Goal: Find specific page/section: Locate a particular part of the current website

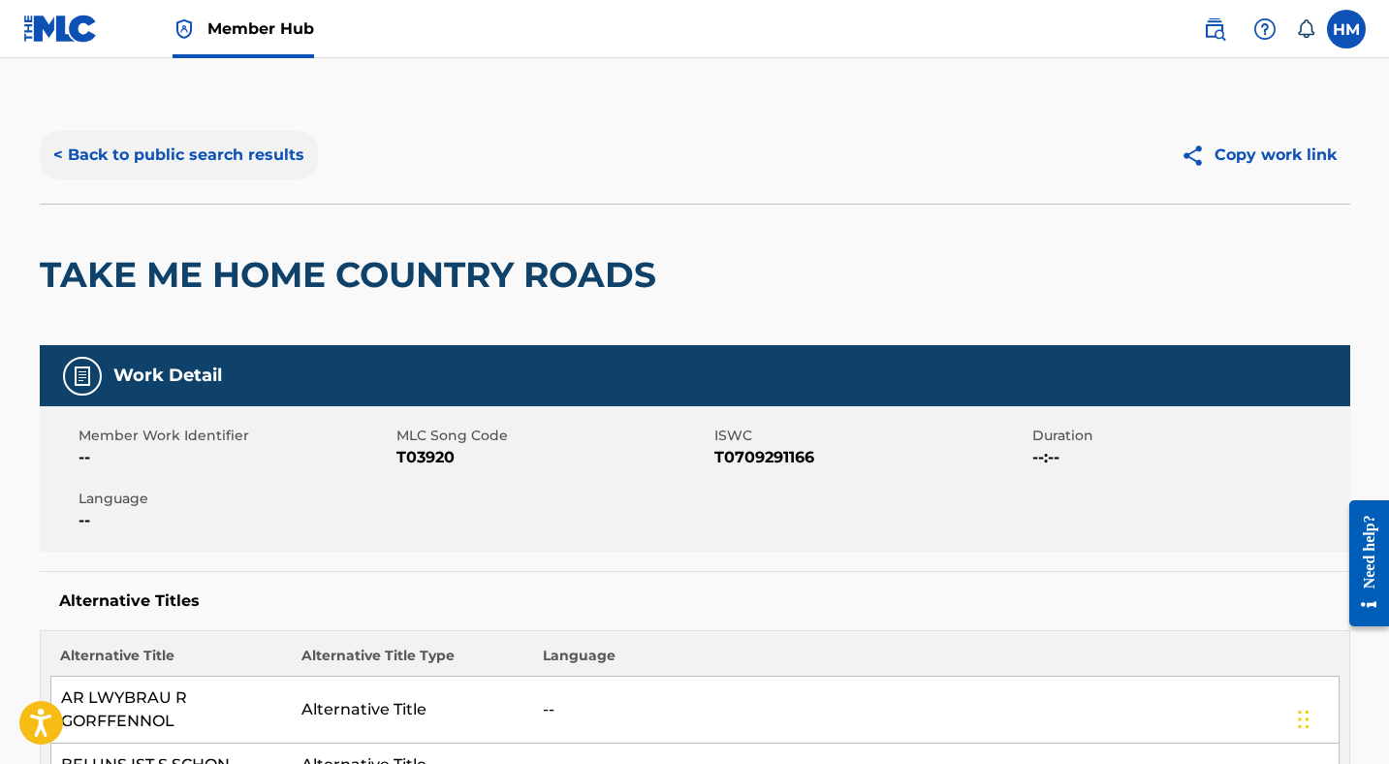
click at [172, 152] on button "< Back to public search results" at bounding box center [179, 155] width 278 height 48
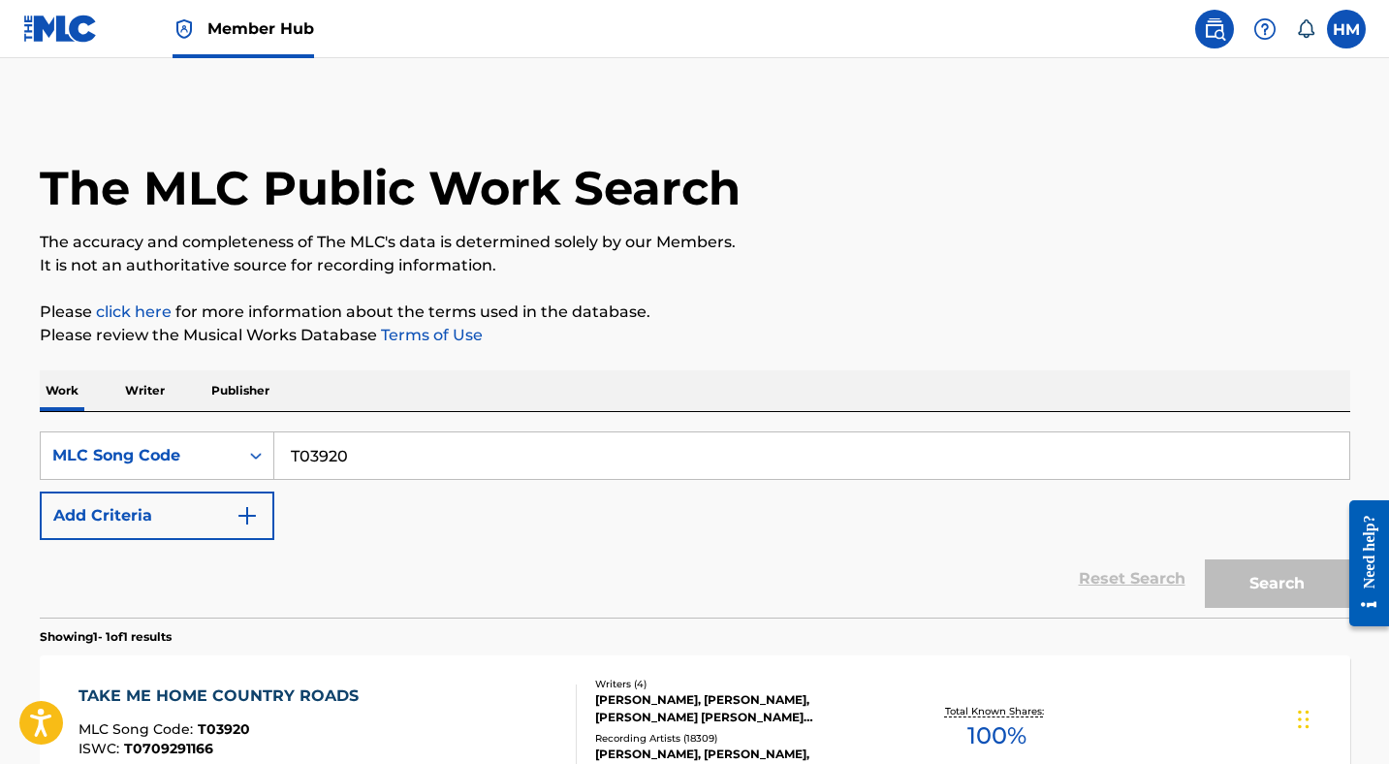
scroll to position [180, 0]
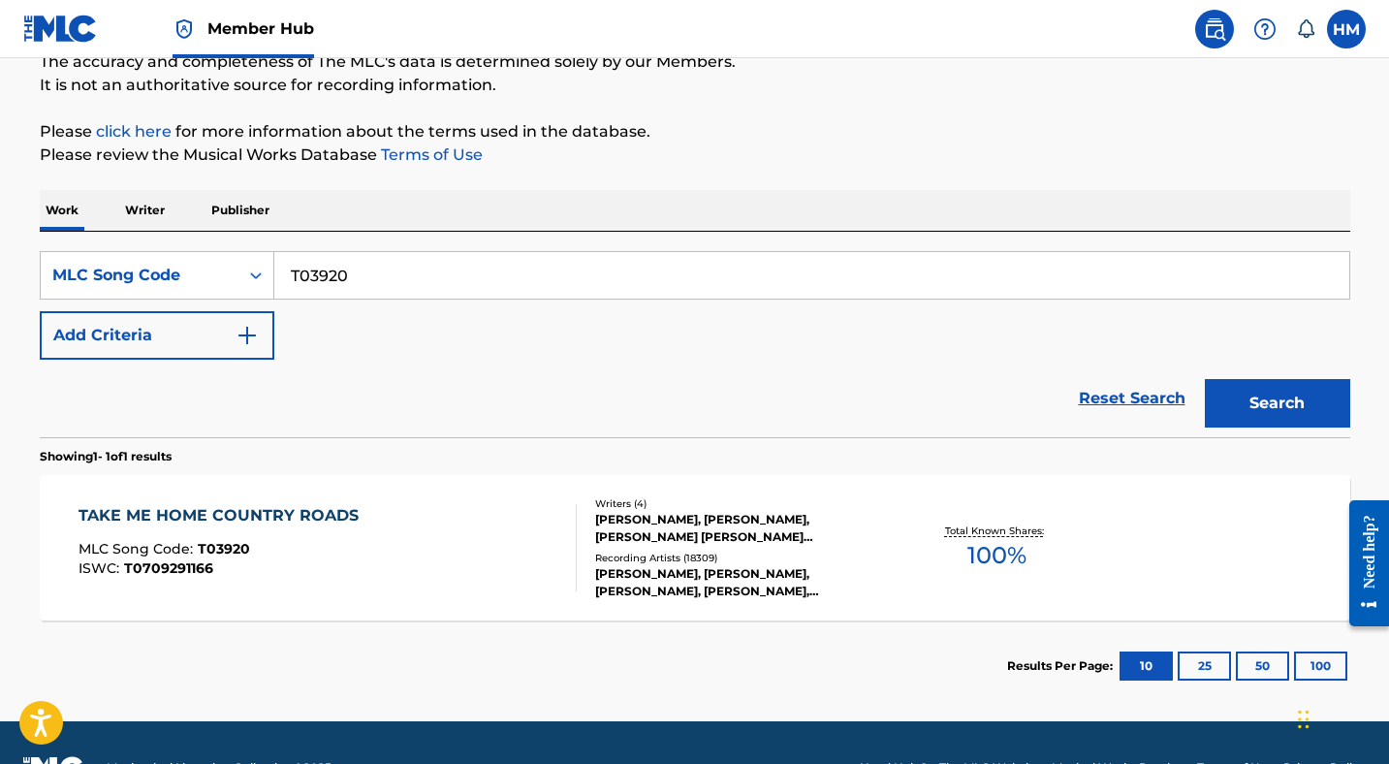
click at [347, 286] on input "T03920" at bounding box center [811, 275] width 1075 height 47
paste input "YD5TIH"
type input "YD5TIH"
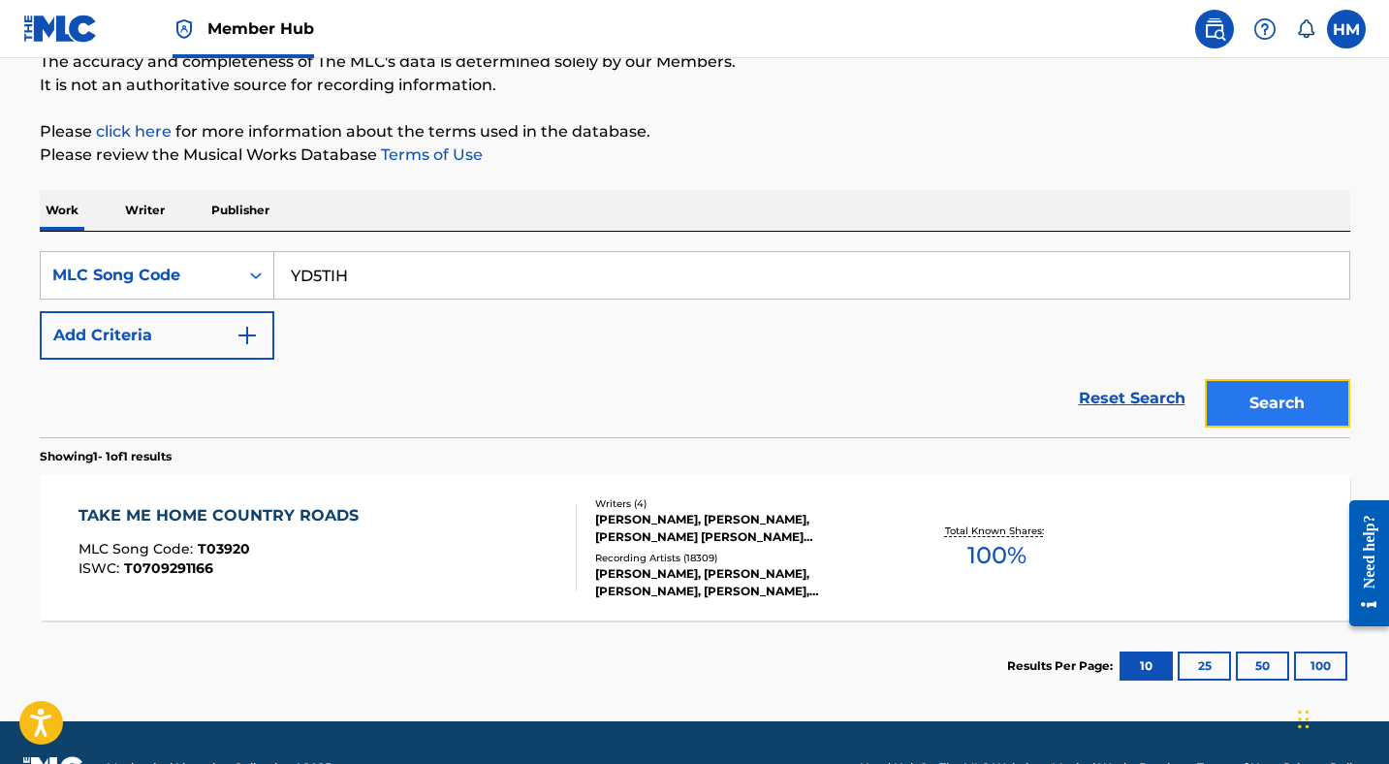
click at [1299, 397] on button "Search" at bounding box center [1276, 403] width 145 height 48
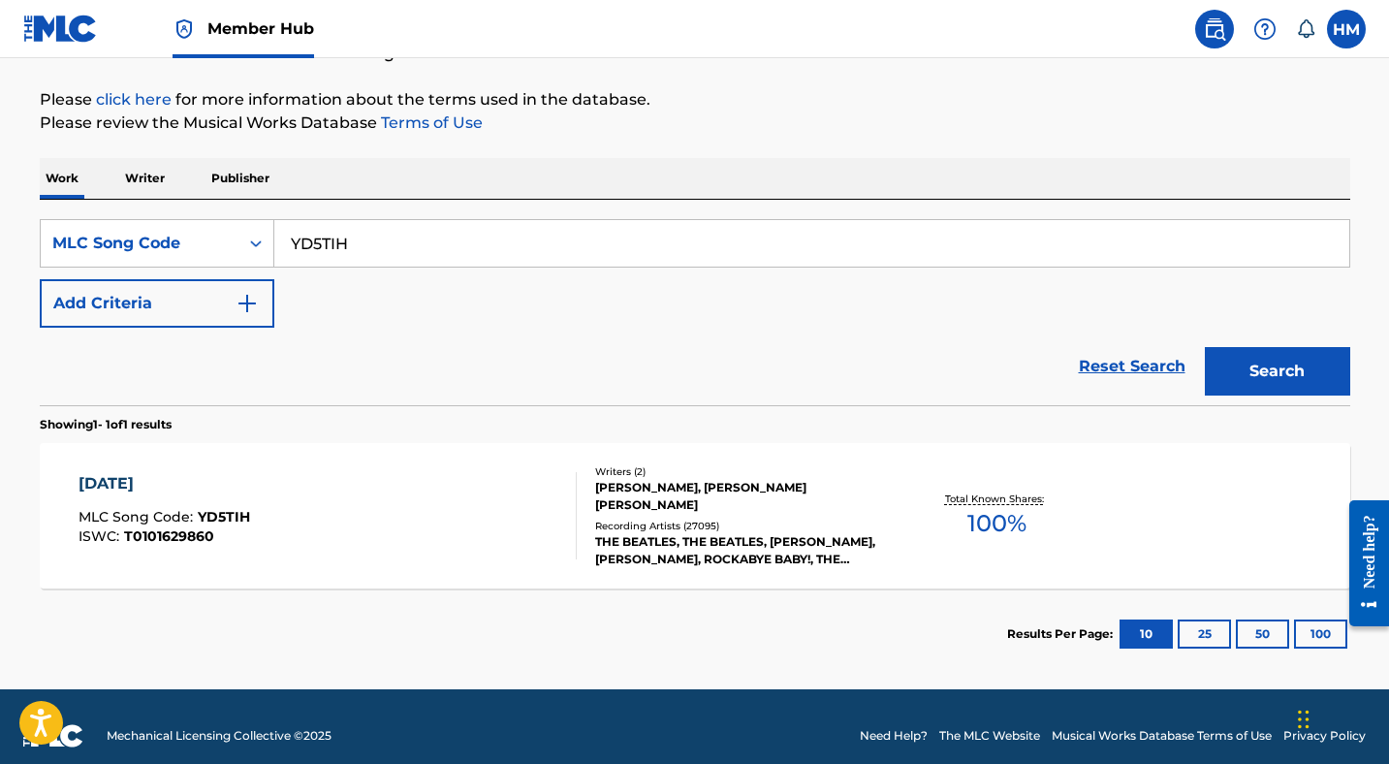
scroll to position [225, 0]
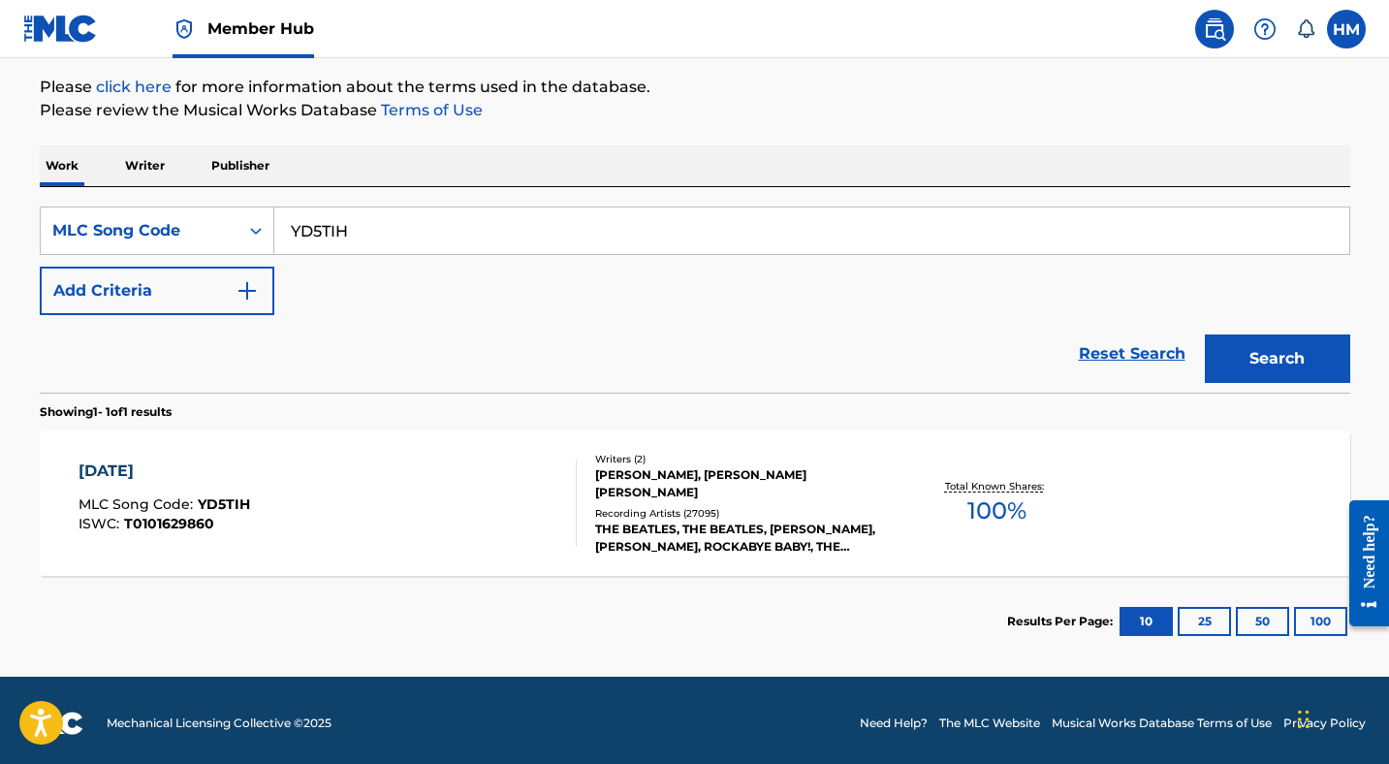
click at [175, 480] on div "[DATE]" at bounding box center [164, 470] width 172 height 23
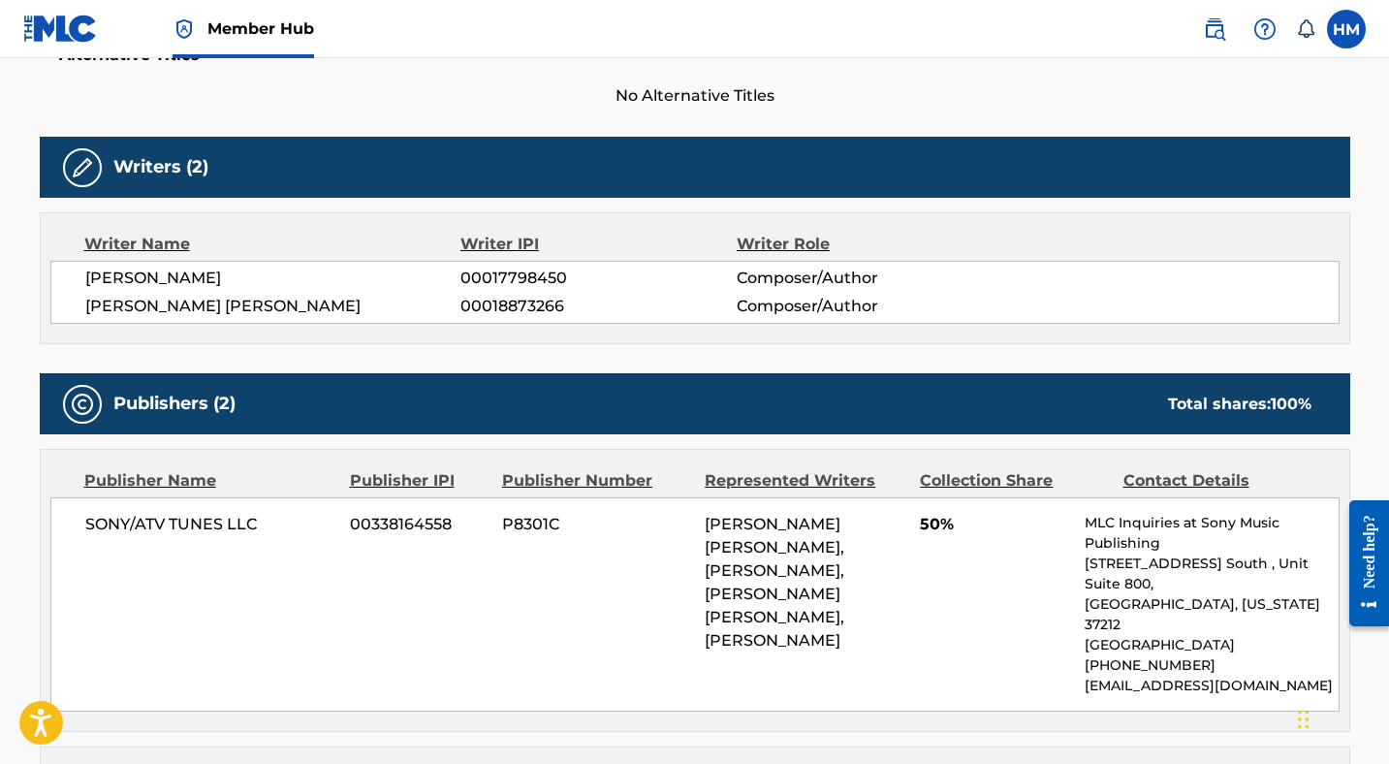
scroll to position [703, 0]
